Goal: Find specific page/section: Find specific page/section

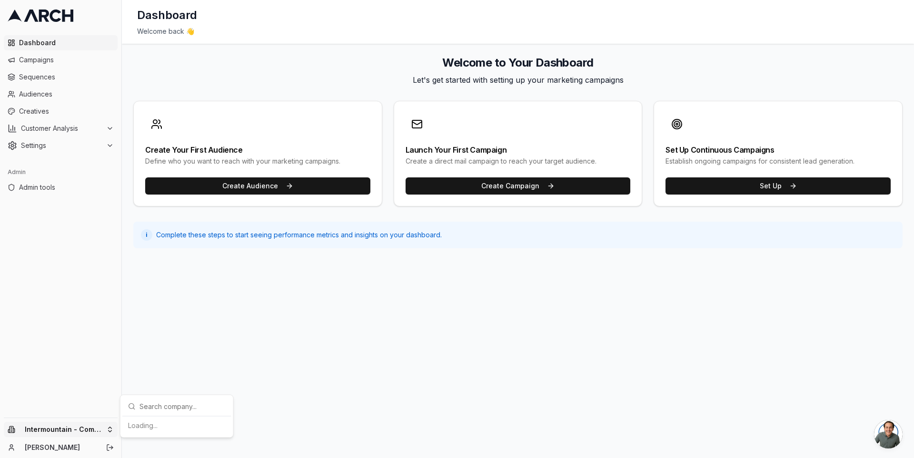
click at [105, 428] on html "Dashboard Campaigns Sequences Audiences Creatives Customer Analysis Settings Ad…" at bounding box center [457, 229] width 914 height 458
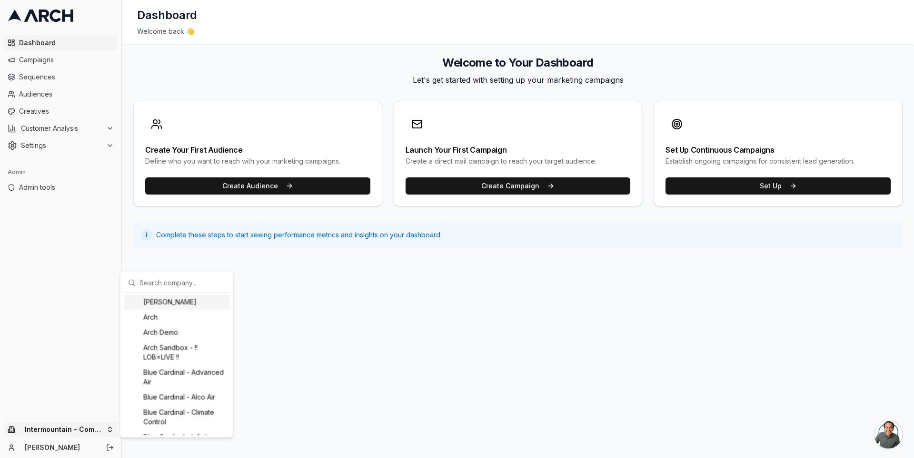
click at [166, 295] on div "[PERSON_NAME]" at bounding box center [176, 302] width 105 height 15
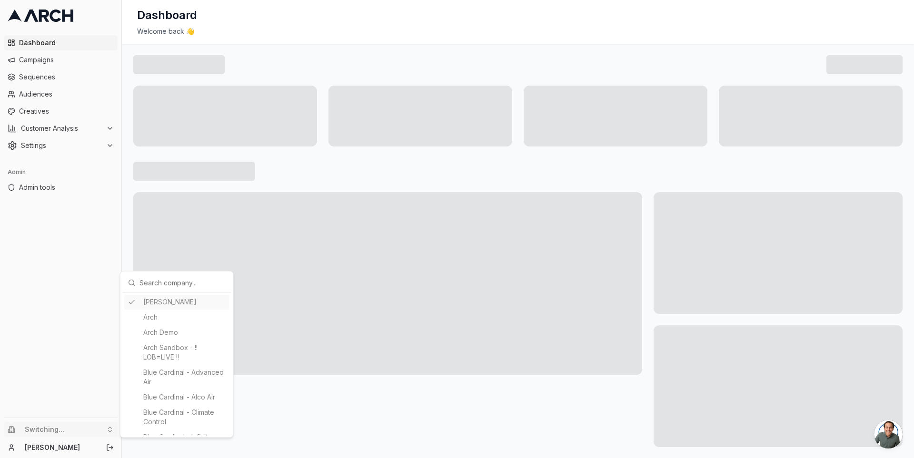
click at [162, 282] on input "text" at bounding box center [182, 282] width 86 height 19
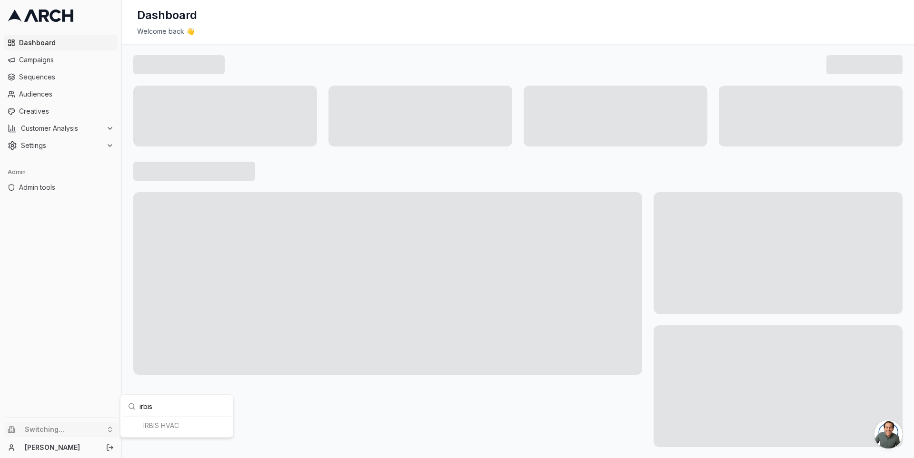
type input "irbis"
click at [163, 434] on div "IRBIS HVAC" at bounding box center [176, 425] width 109 height 19
click at [163, 426] on div "IRBIS HVAC" at bounding box center [176, 425] width 105 height 15
click at [151, 424] on div "IRBIS HVAC" at bounding box center [176, 425] width 105 height 15
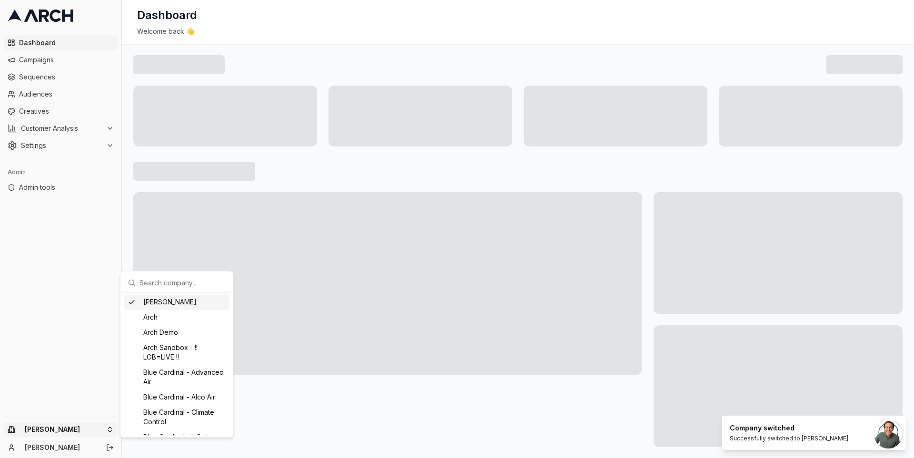
click at [104, 426] on html "Dashboard Campaigns Sequences Audiences Creatives Customer Analysis Settings Ad…" at bounding box center [457, 229] width 914 height 458
click at [160, 279] on input "text" at bounding box center [182, 282] width 86 height 19
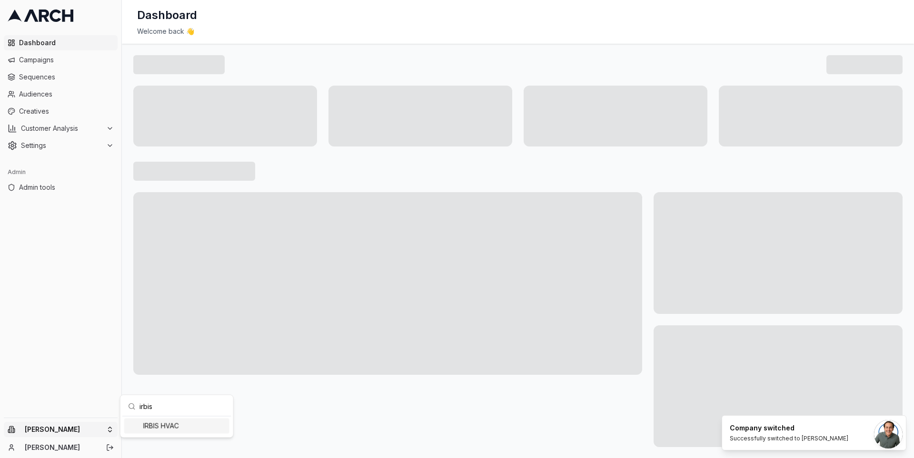
type input "irbis"
click at [159, 427] on div "IRBIS HVAC" at bounding box center [176, 425] width 105 height 15
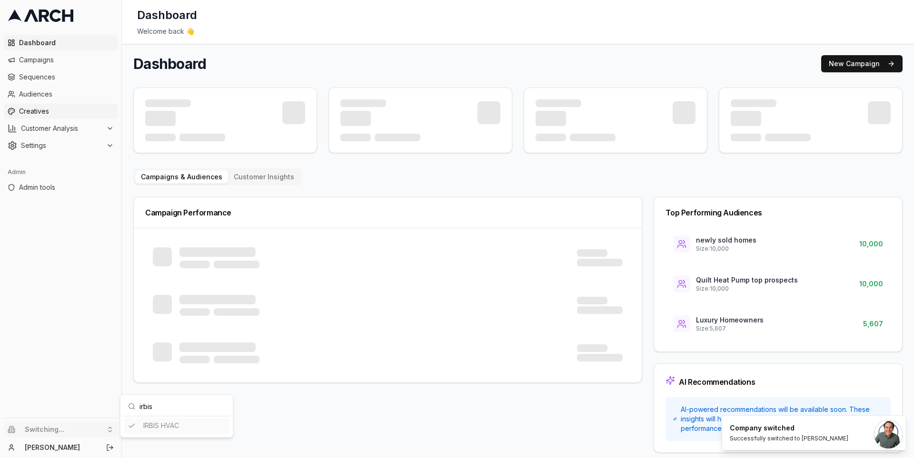
click at [52, 109] on html "Dashboard Campaigns Sequences Audiences Creatives Customer Analysis Settings Ad…" at bounding box center [457, 229] width 914 height 458
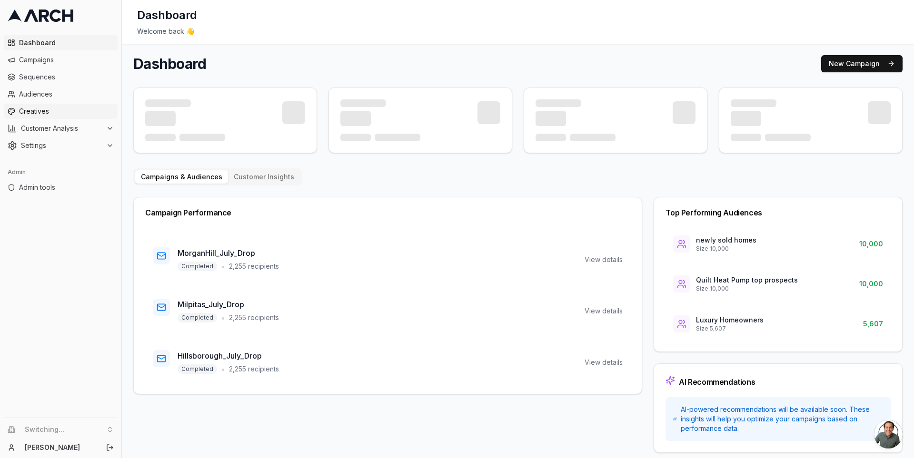
click at [47, 109] on span "Creatives" at bounding box center [66, 112] width 95 height 10
